Goal: Information Seeking & Learning: Learn about a topic

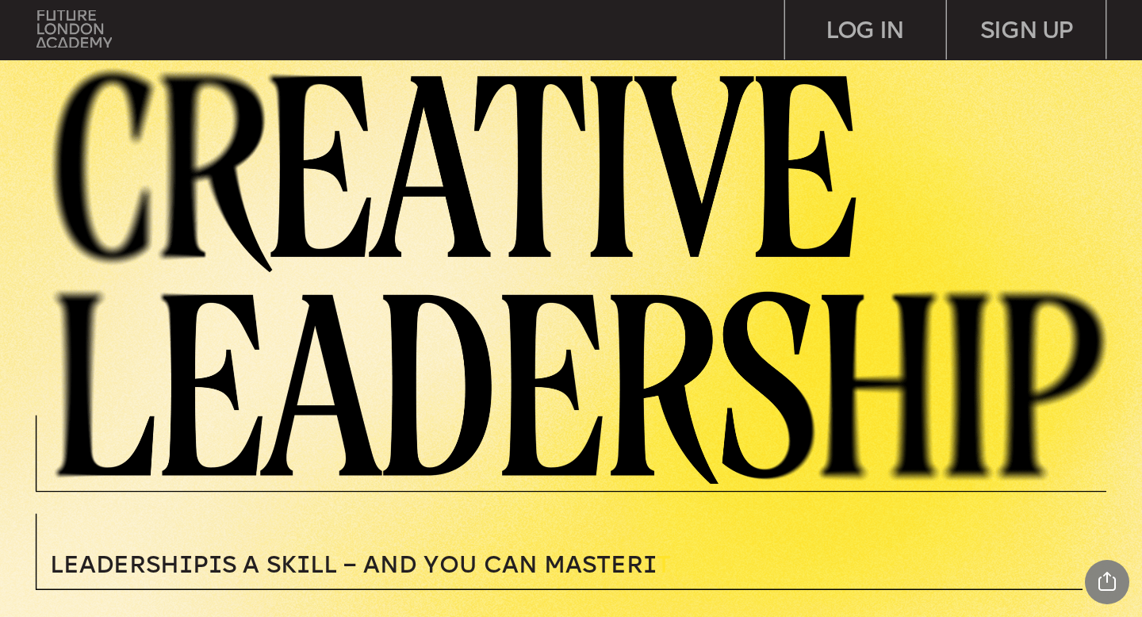
click at [85, 25] on img at bounding box center [73, 29] width 75 height 38
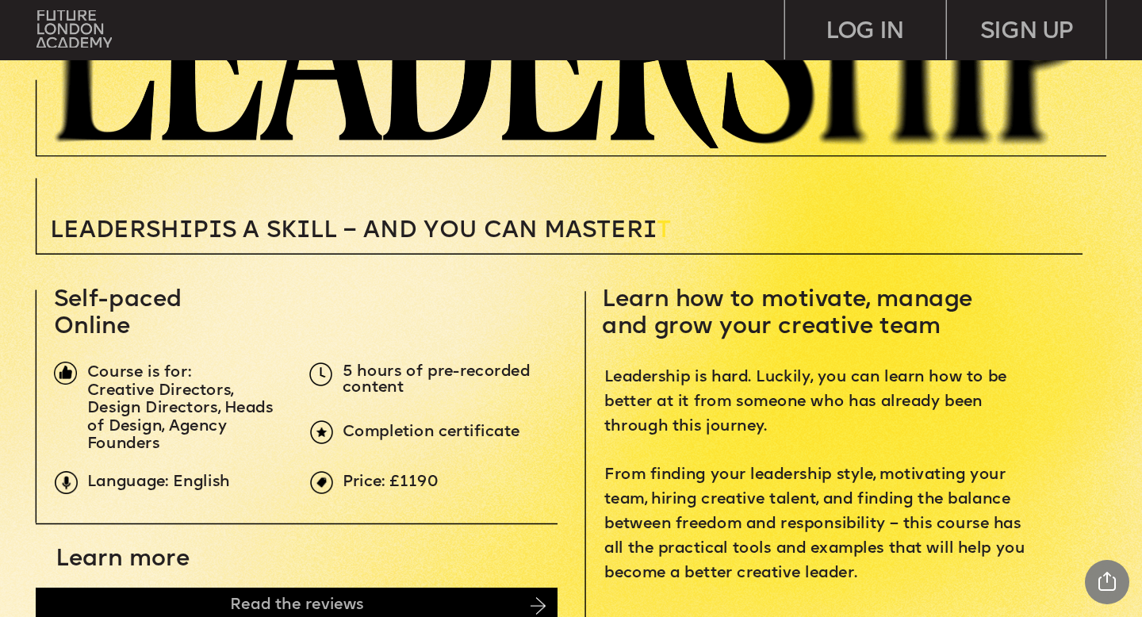
scroll to position [290, 0]
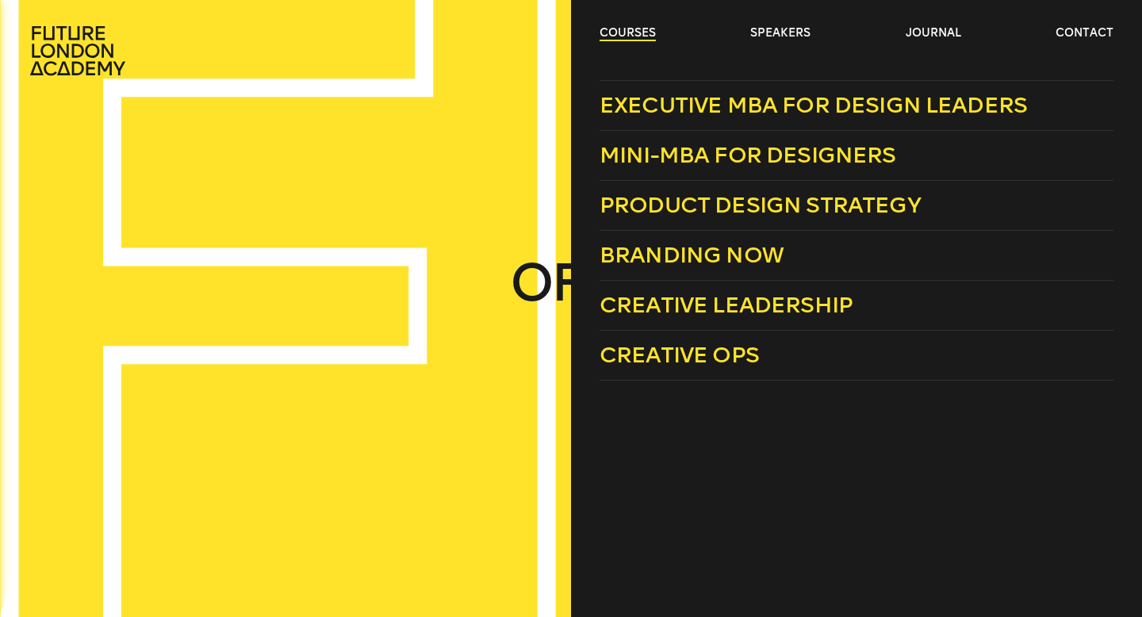
click at [616, 33] on link "courses" at bounding box center [628, 33] width 56 height 16
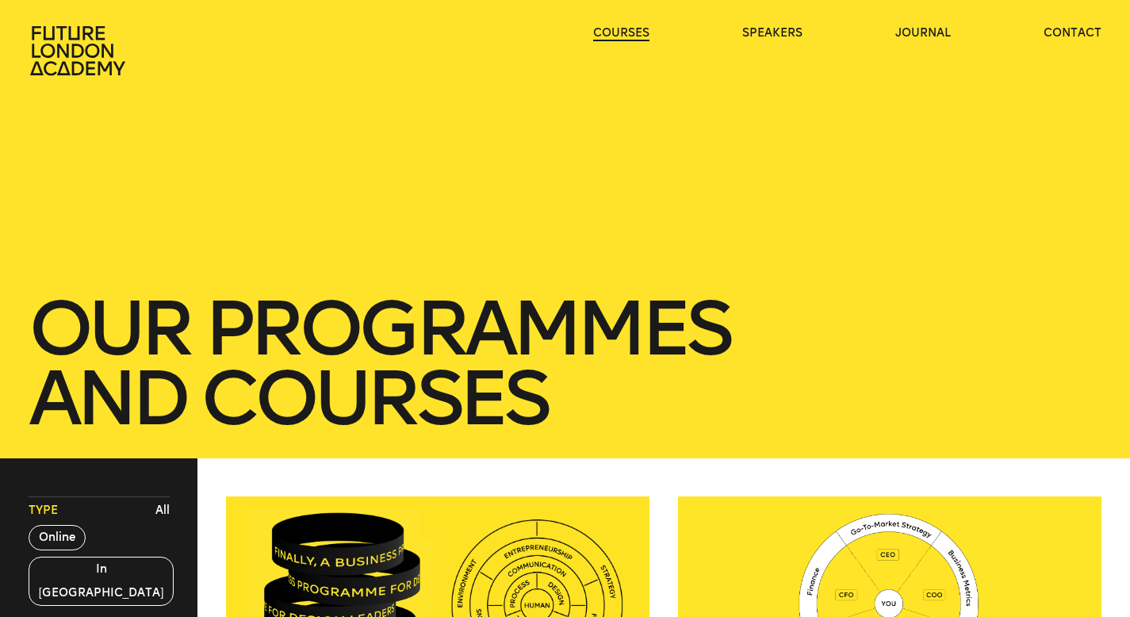
click at [616, 33] on link "courses" at bounding box center [621, 33] width 56 height 16
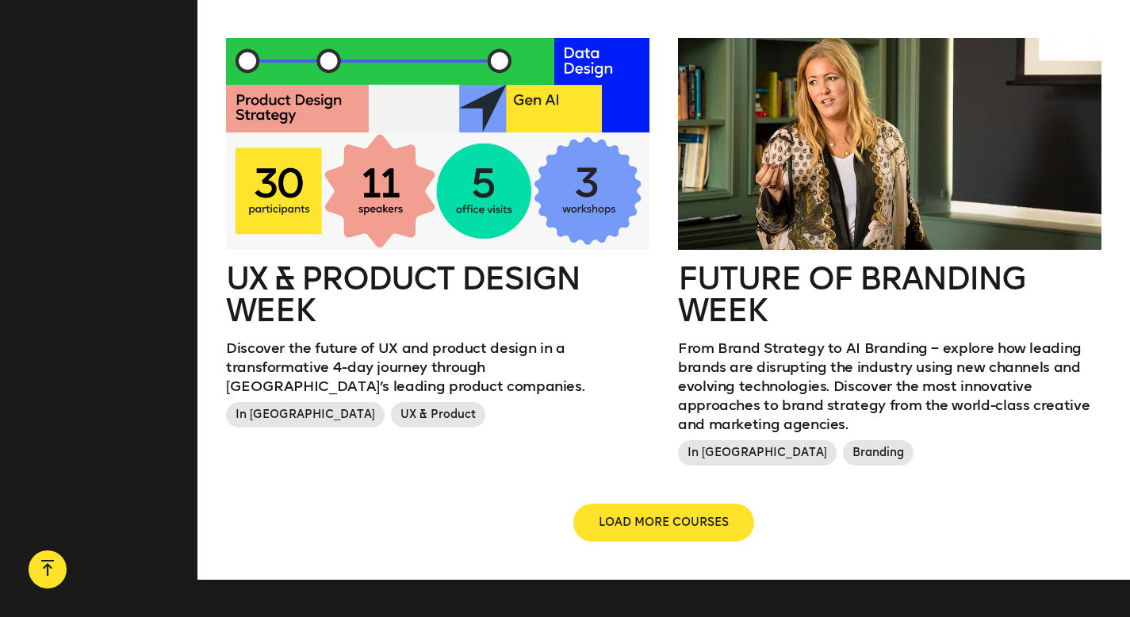
scroll to position [2017, 0]
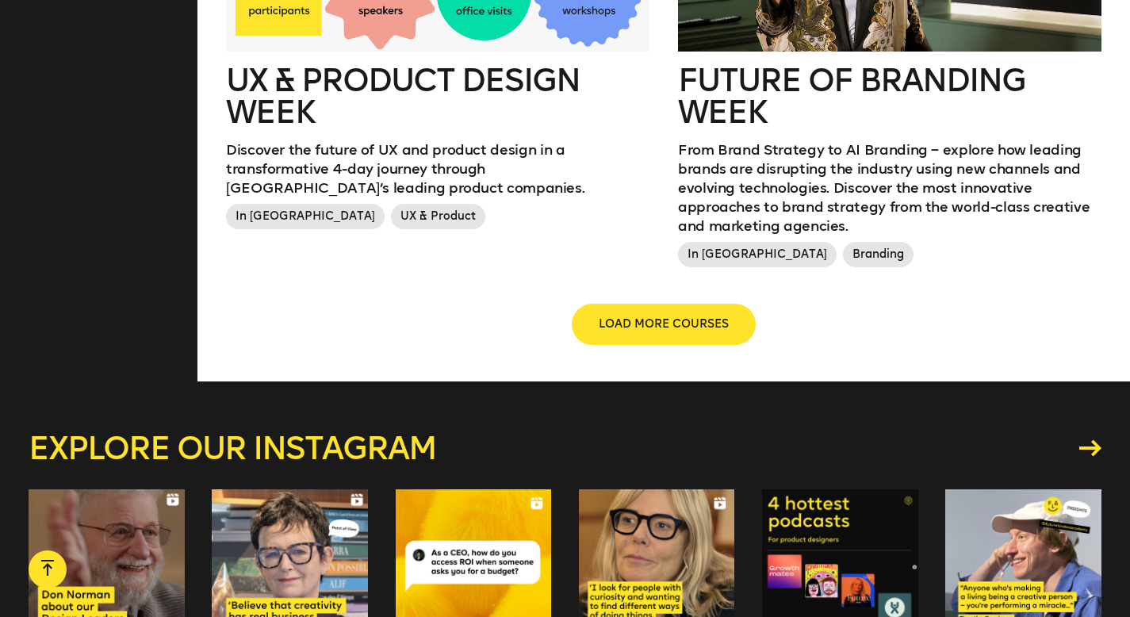
click at [647, 317] on span "LOAD MORE COURSES" at bounding box center [664, 325] width 130 height 16
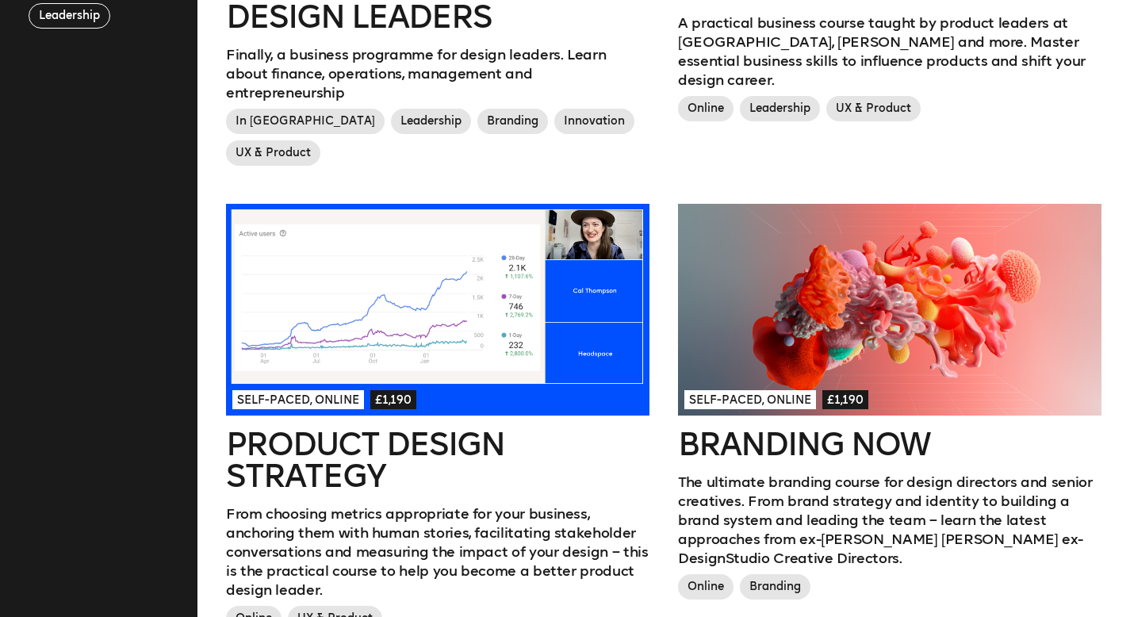
scroll to position [731, 0]
